Goal: Transaction & Acquisition: Purchase product/service

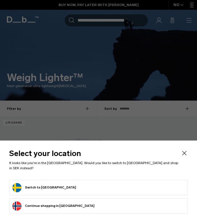
click at [64, 206] on button "Continue browsing Norway store Continue shopping in Norway" at bounding box center [53, 205] width 82 height 9
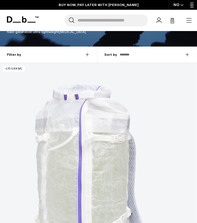
scroll to position [53, 0]
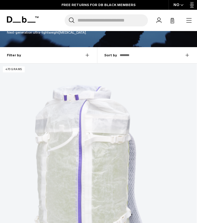
click at [52, 147] on link "Weigh Lighter Backpack 25L" at bounding box center [98, 188] width 197 height 249
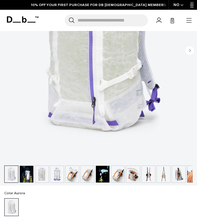
click at [45, 176] on img "button" at bounding box center [42, 174] width 14 height 17
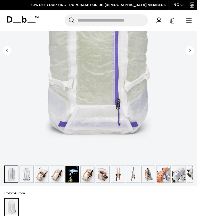
click at [36, 175] on img "button" at bounding box center [42, 174] width 14 height 17
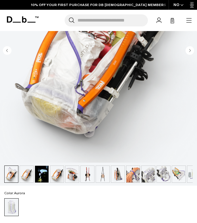
scroll to position [193, 0]
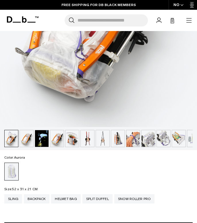
click at [55, 139] on img "button" at bounding box center [57, 138] width 14 height 17
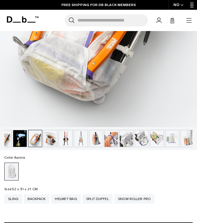
scroll to position [0, 84]
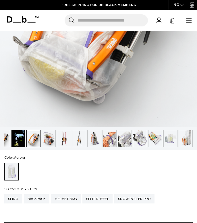
click at [62, 139] on img "button" at bounding box center [64, 138] width 14 height 17
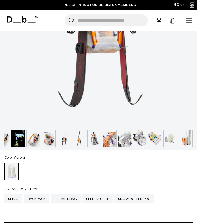
click at [69, 139] on img "button" at bounding box center [64, 138] width 14 height 17
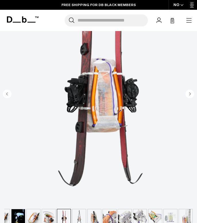
scroll to position [111, 0]
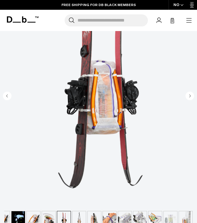
click at [77, 214] on img "button" at bounding box center [79, 219] width 14 height 17
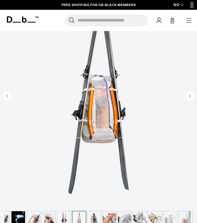
click at [88, 213] on img "button" at bounding box center [95, 219] width 14 height 17
